Goal: Task Accomplishment & Management: Use online tool/utility

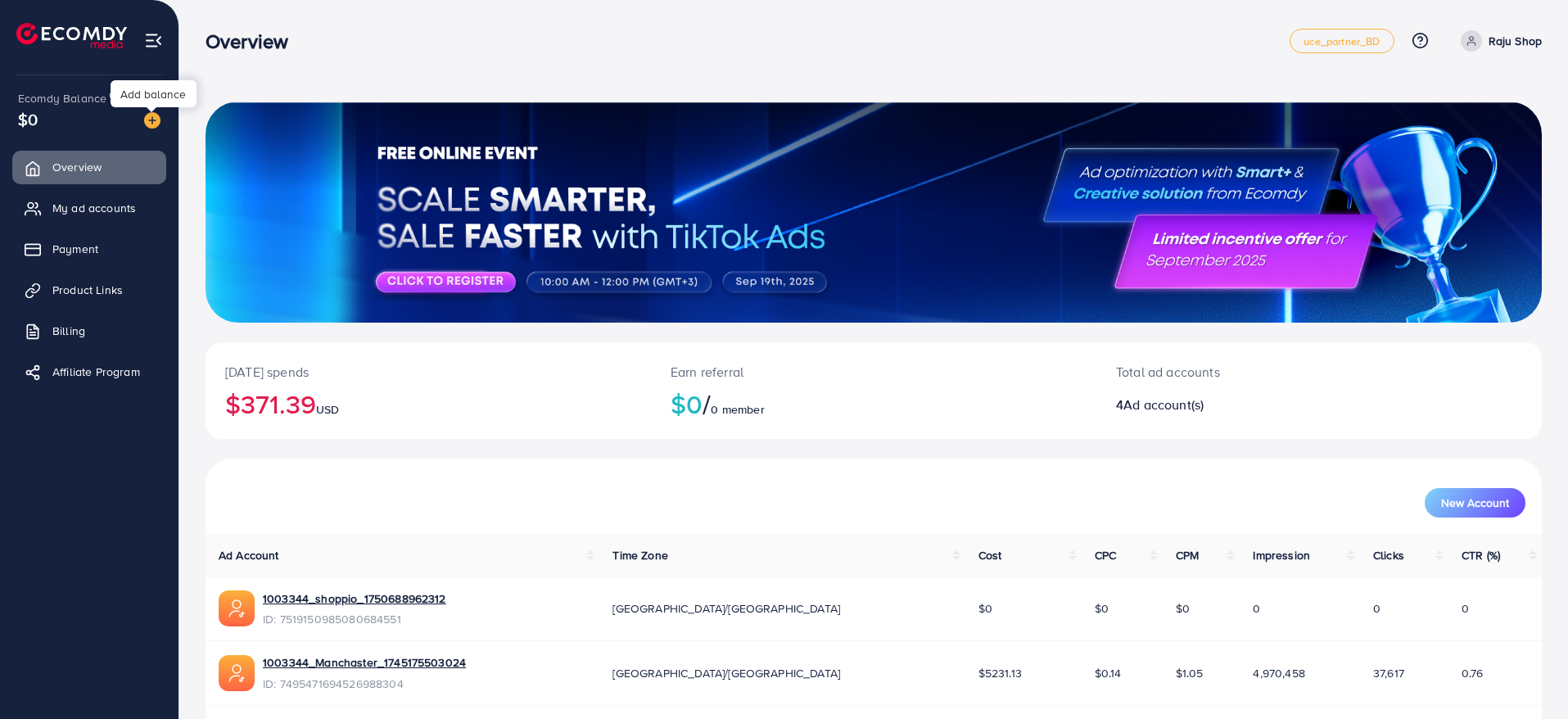
click at [155, 124] on img at bounding box center [152, 120] width 16 height 16
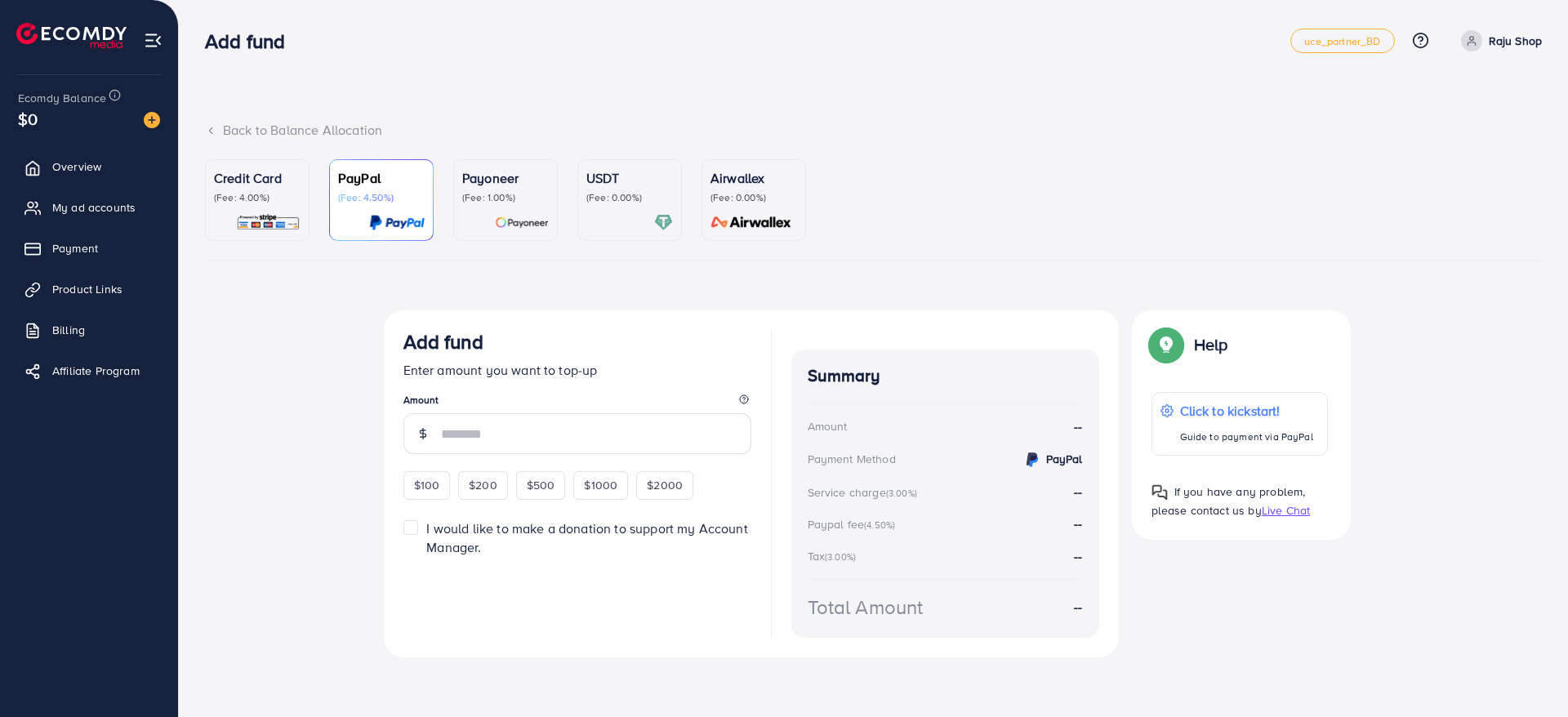
click at [268, 200] on p "(Fee: 4.00%)" at bounding box center [257, 198] width 87 height 13
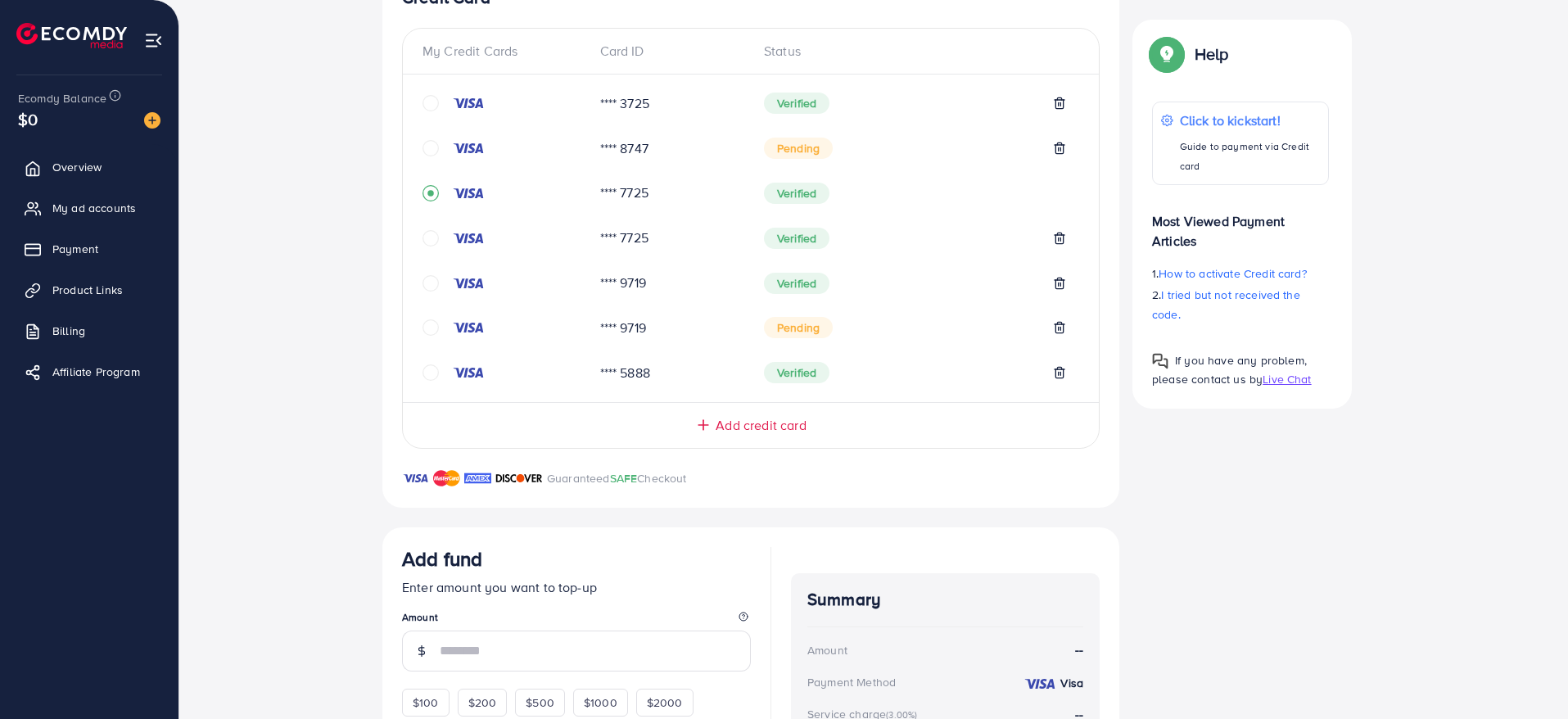
scroll to position [569, 0]
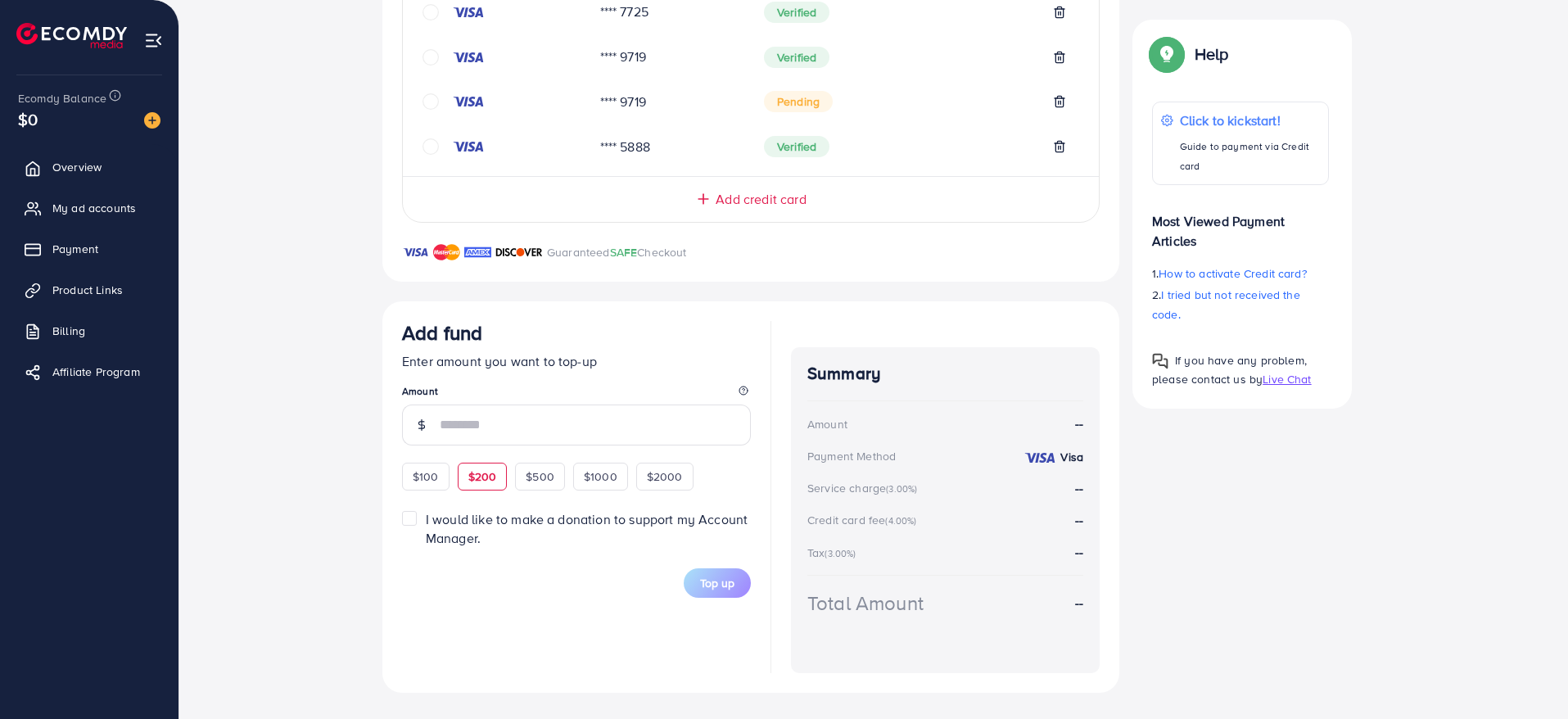
click at [478, 482] on span "$200" at bounding box center [482, 476] width 29 height 16
type input "***"
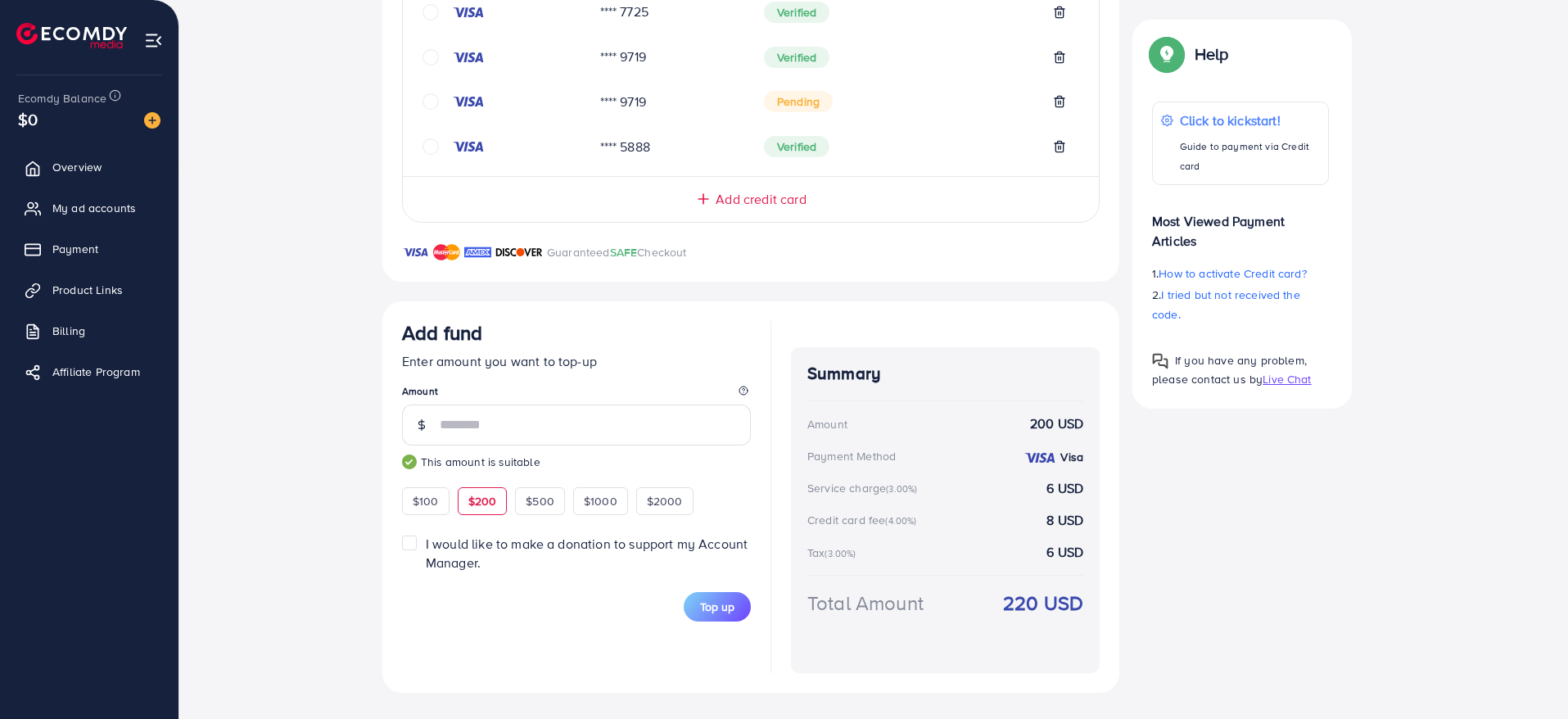
click at [608, 592] on div "Top up" at bounding box center [576, 607] width 349 height 30
click at [709, 604] on span "Top up" at bounding box center [717, 607] width 35 height 16
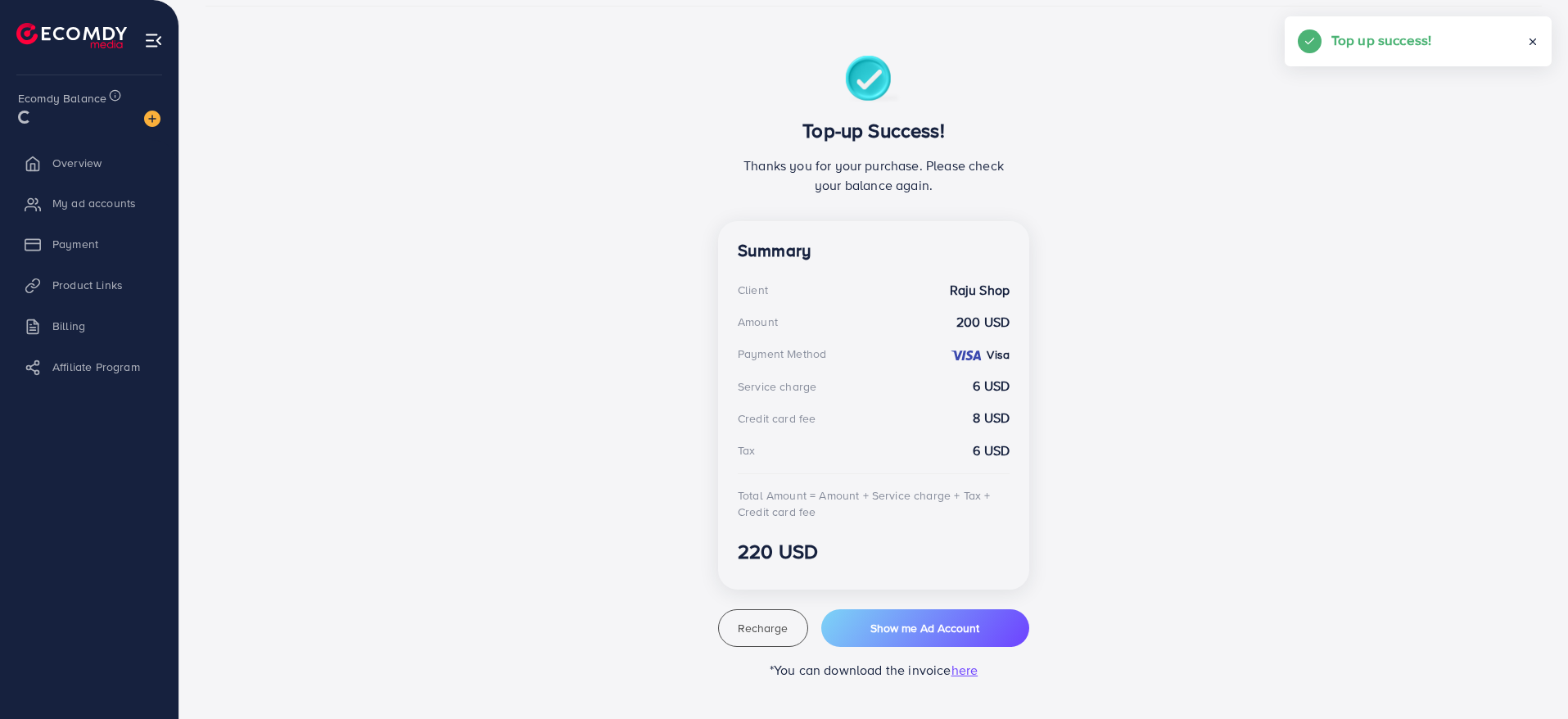
scroll to position [255, 0]
click at [101, 199] on span "My ad accounts" at bounding box center [98, 207] width 84 height 16
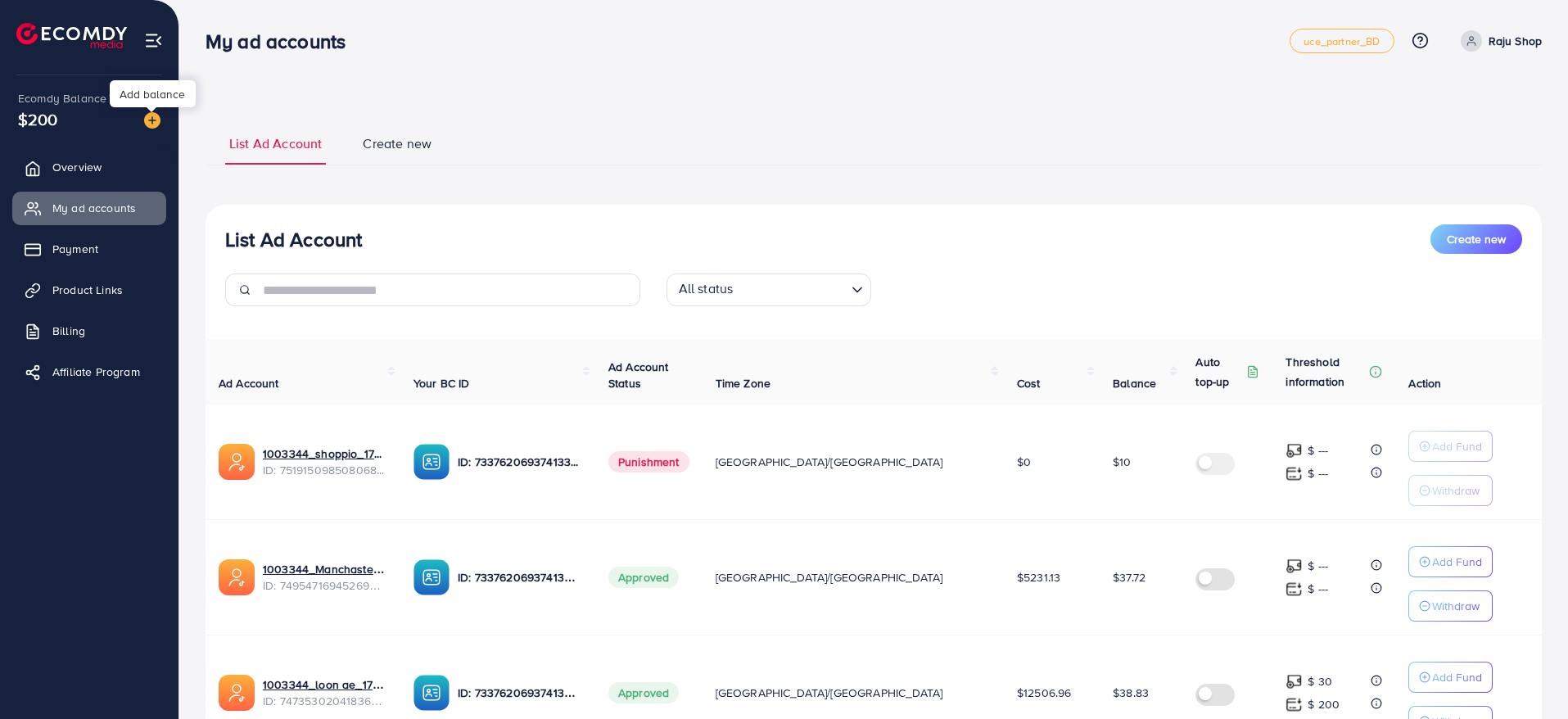
click at [151, 117] on img at bounding box center [152, 120] width 16 height 16
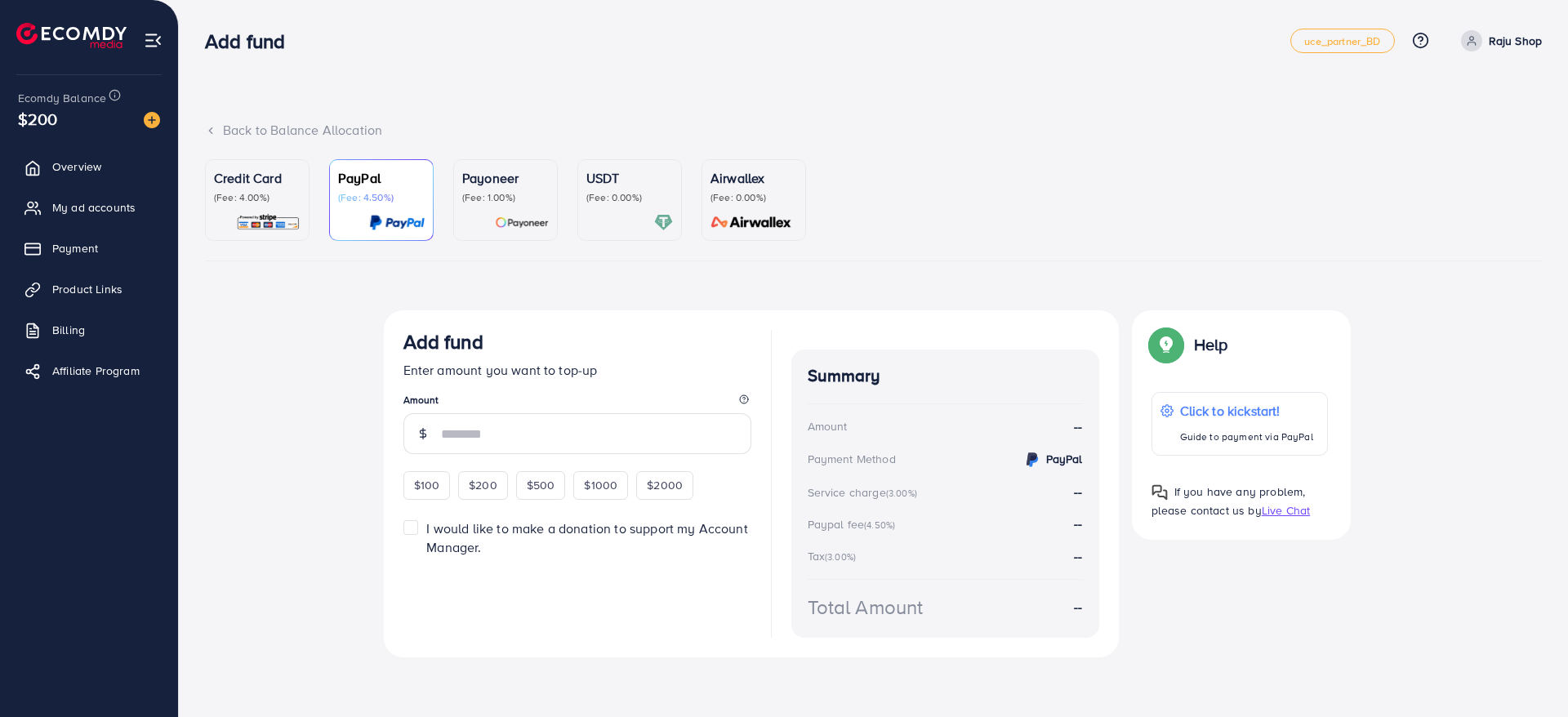
click at [292, 197] on p "(Fee: 4.00%)" at bounding box center [257, 198] width 87 height 13
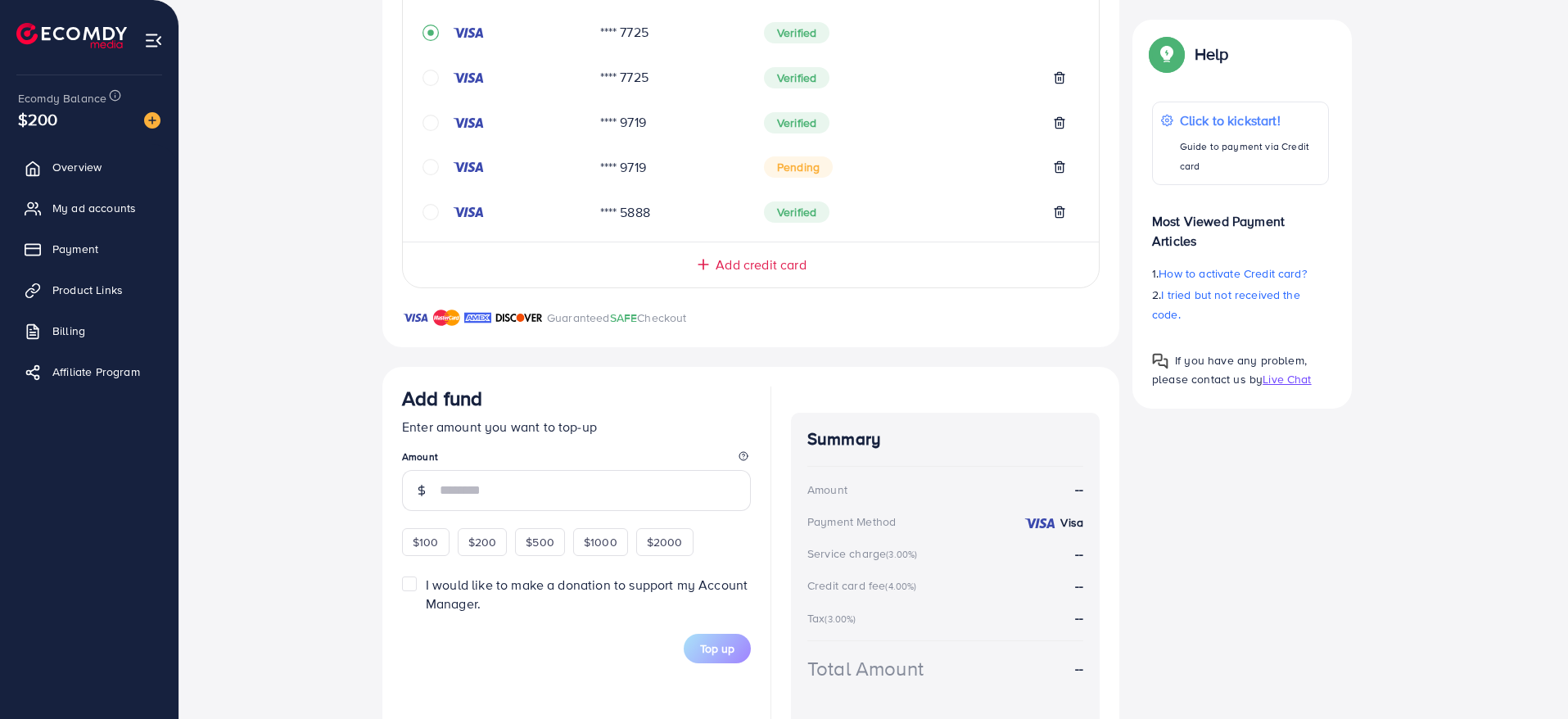
scroll to position [569, 0]
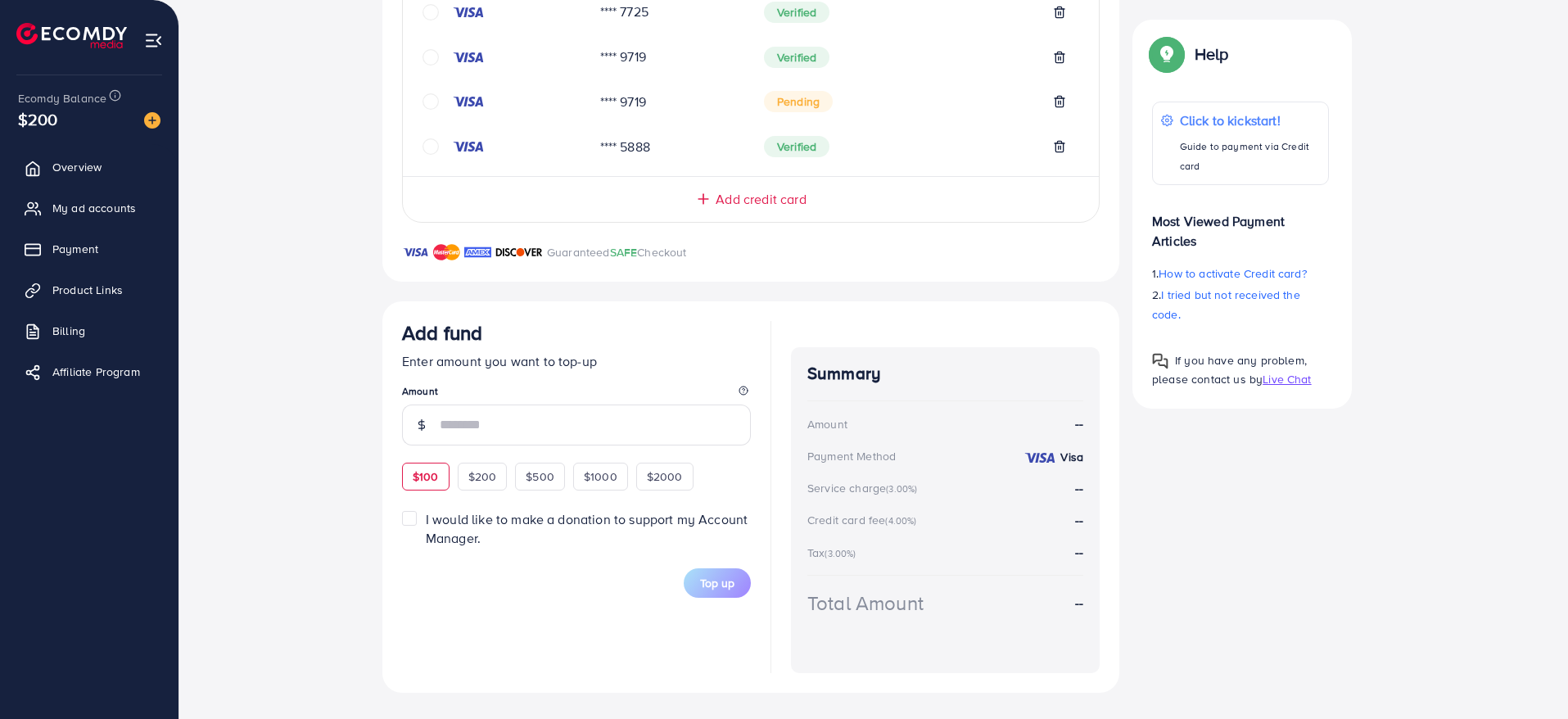
click at [430, 474] on span "$100" at bounding box center [425, 476] width 26 height 16
type input "***"
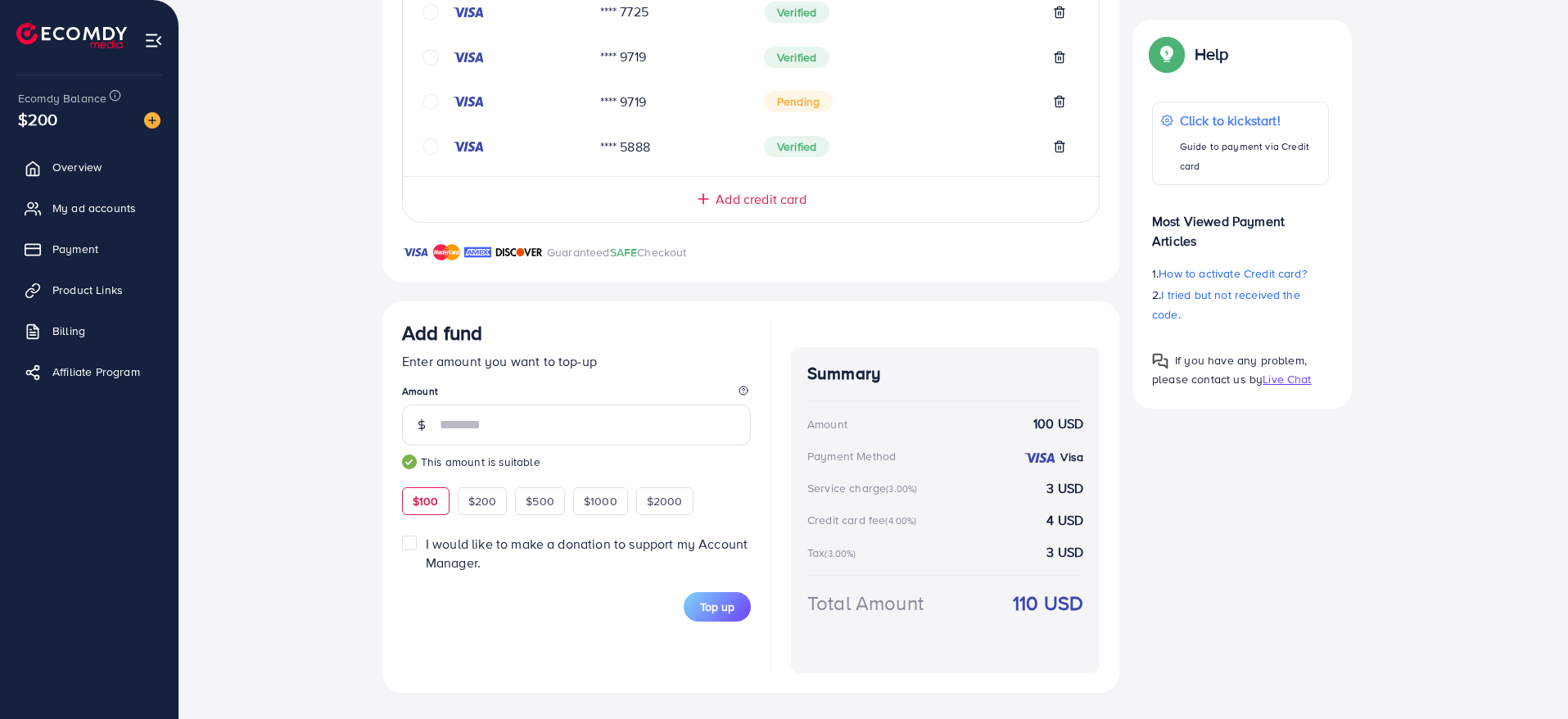
click at [744, 484] on div "Add fund Enter amount you want to top-up Amount *** This amount is suitable $10…" at bounding box center [576, 418] width 349 height 194
click at [718, 619] on button "Top up" at bounding box center [716, 607] width 67 height 30
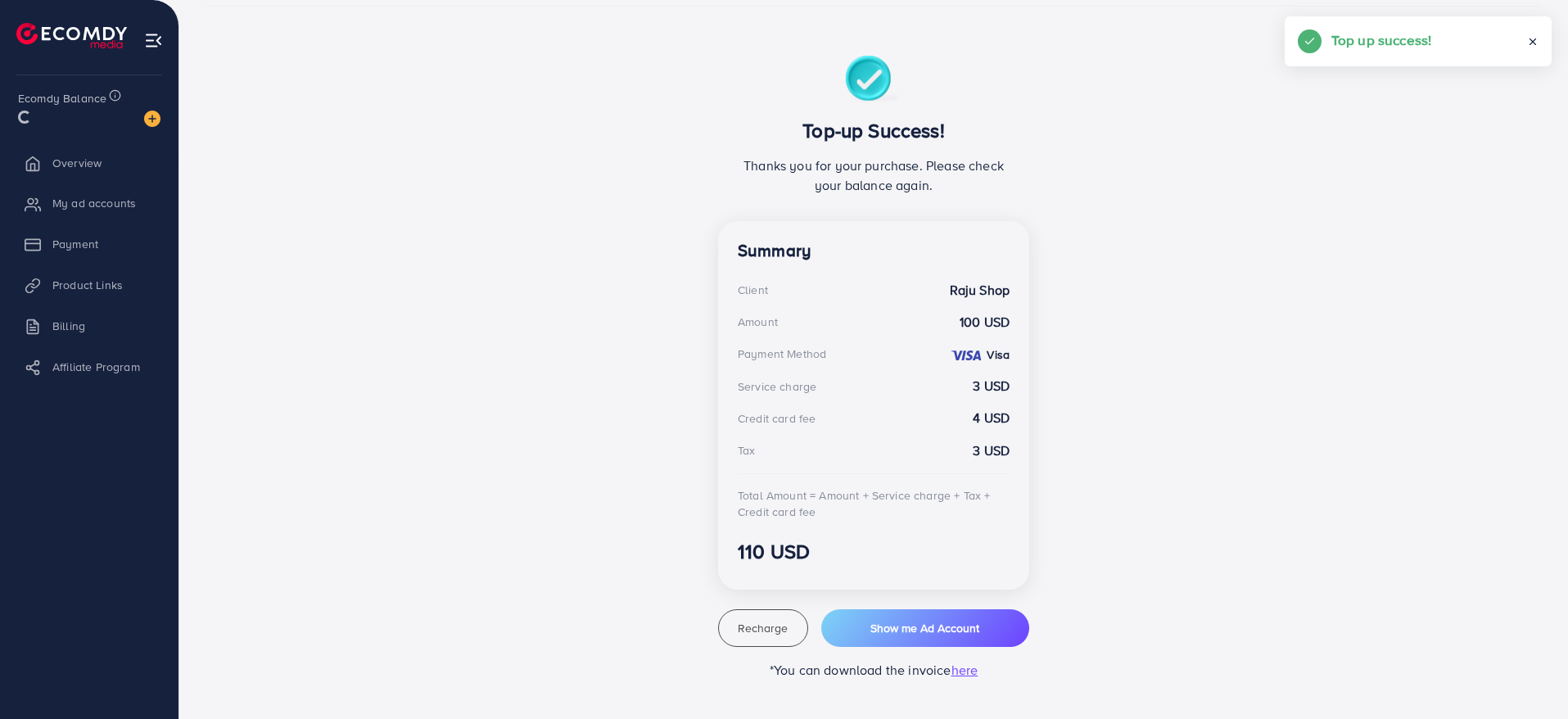
scroll to position [255, 0]
